Goal: Task Accomplishment & Management: Manage account settings

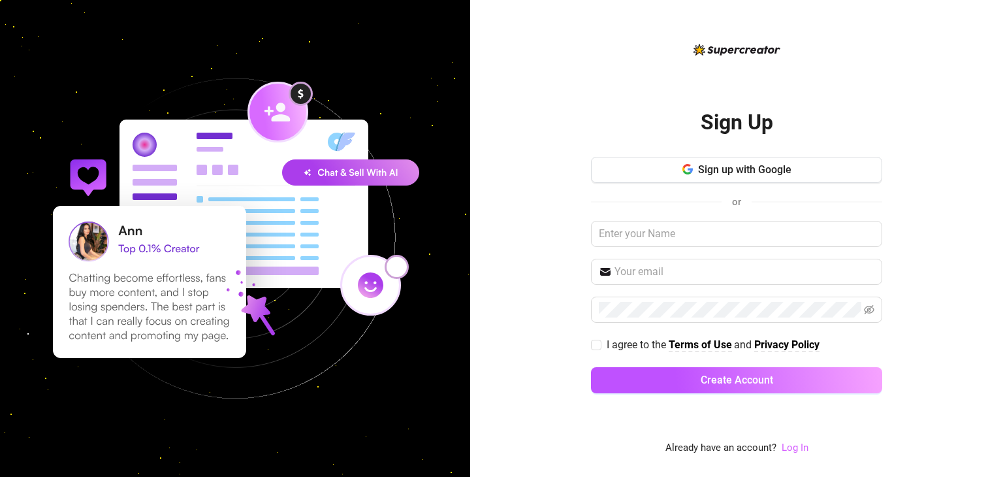
click at [787, 445] on link "Log In" at bounding box center [795, 447] width 27 height 12
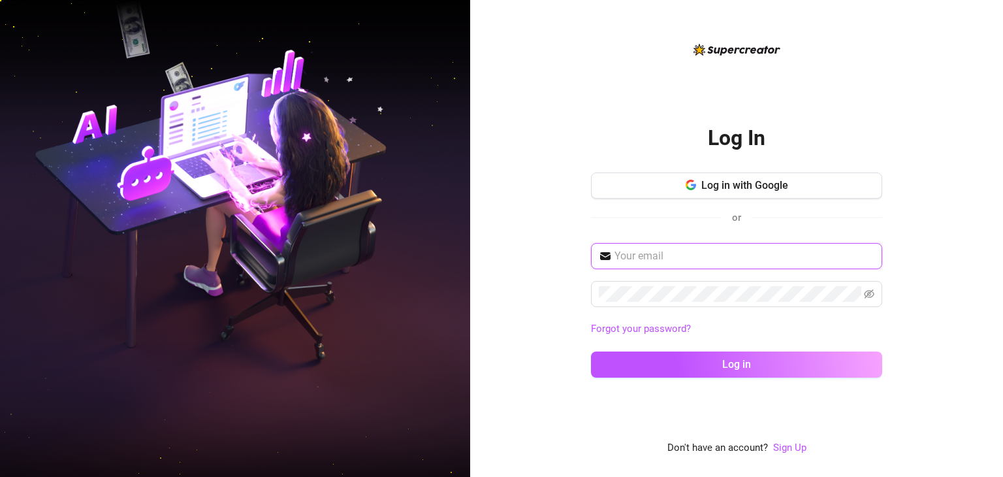
click at [717, 251] on input "text" at bounding box center [744, 256] width 260 height 16
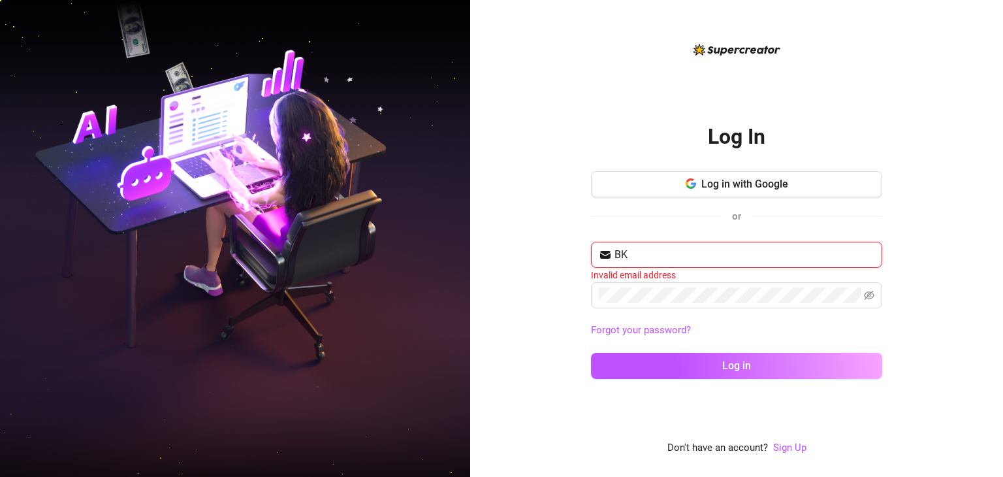
type input "B"
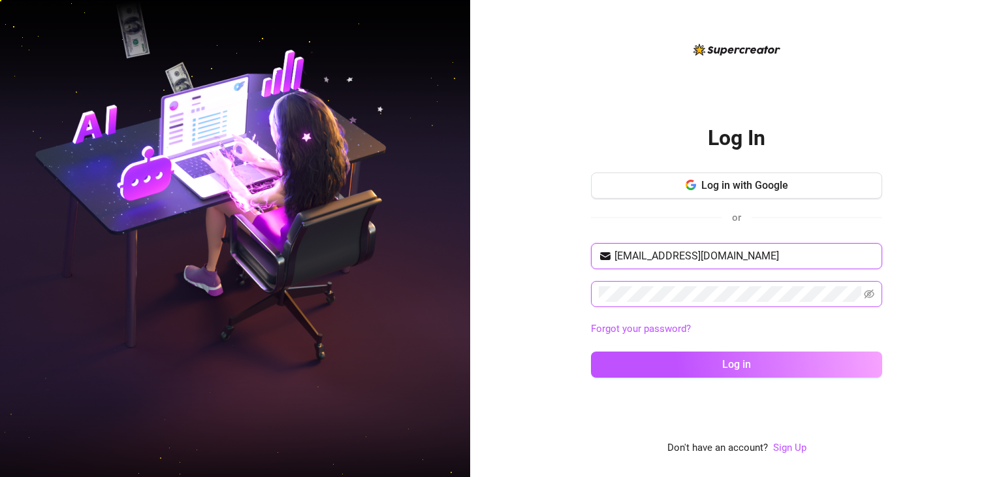
type input "[EMAIL_ADDRESS][DOMAIN_NAME]"
click at [591, 351] on button "Log in" at bounding box center [736, 364] width 291 height 26
